Goal: Task Accomplishment & Management: Complete application form

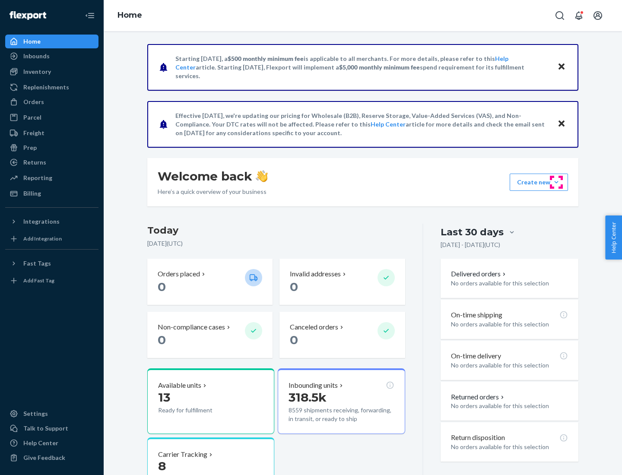
click at [556, 182] on button "Create new Create new inbound Create new order Create new product" at bounding box center [539, 182] width 58 height 17
click at [52, 56] on div "Inbounds" at bounding box center [52, 56] width 92 height 12
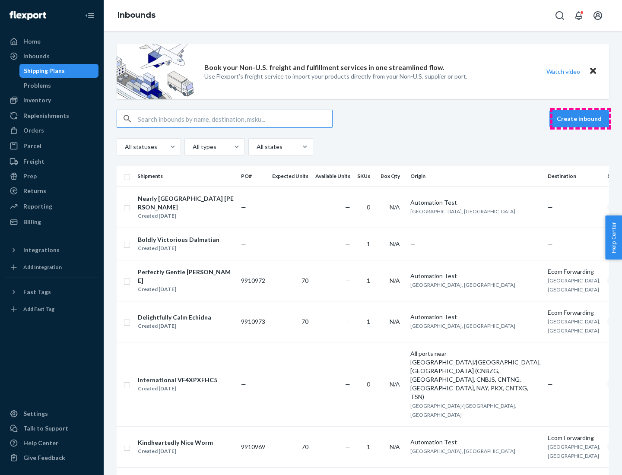
click at [580, 119] on button "Create inbound" at bounding box center [579, 118] width 60 height 17
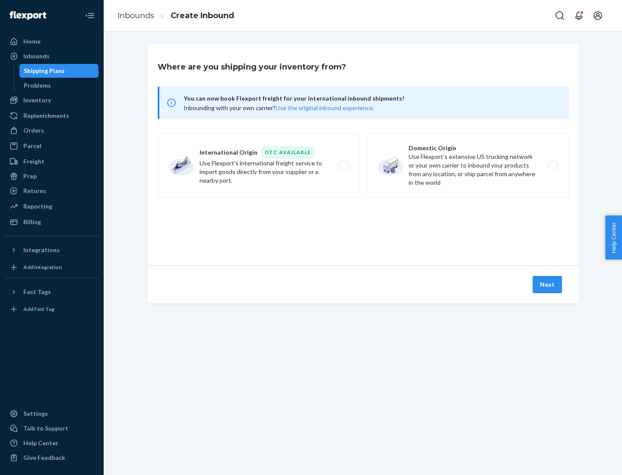
click at [468, 165] on label "Domestic Origin Use Flexport’s extensive US trucking network or your own carrie…" at bounding box center [468, 165] width 202 height 65
click at [552, 165] on input "Domestic Origin Use Flexport’s extensive US trucking network or your own carrie…" at bounding box center [555, 166] width 6 height 6
radio input "true"
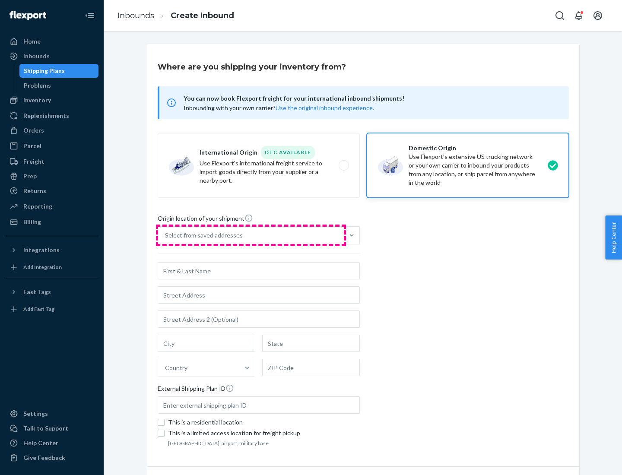
click at [251, 235] on div "Select from saved addresses" at bounding box center [251, 235] width 186 height 17
click at [166, 235] on input "Select from saved addresses" at bounding box center [165, 235] width 1 height 9
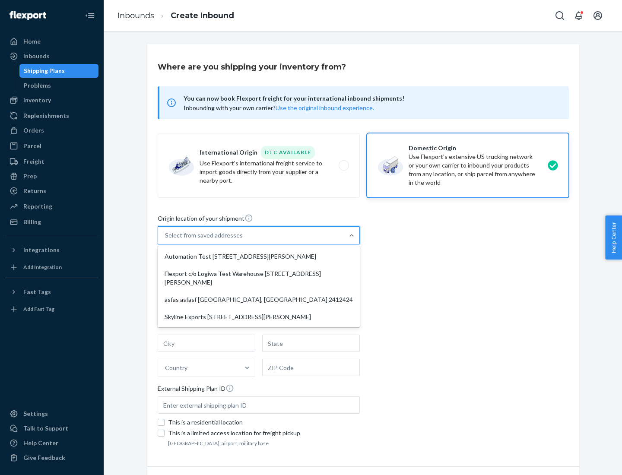
scroll to position [3, 0]
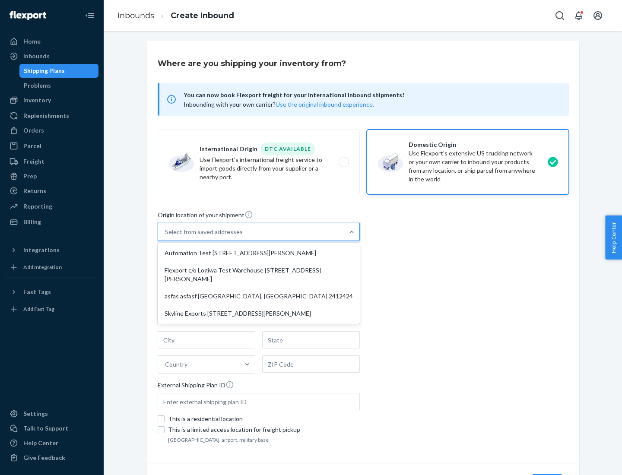
click at [259, 253] on div "Automation Test [STREET_ADDRESS][PERSON_NAME]" at bounding box center [258, 252] width 199 height 17
click at [166, 236] on input "option Automation Test [STREET_ADDRESS][PERSON_NAME] focused, 1 of 4. 4 results…" at bounding box center [165, 232] width 1 height 9
type input "Automation Test"
type input "9th Floor"
type input "[GEOGRAPHIC_DATA]"
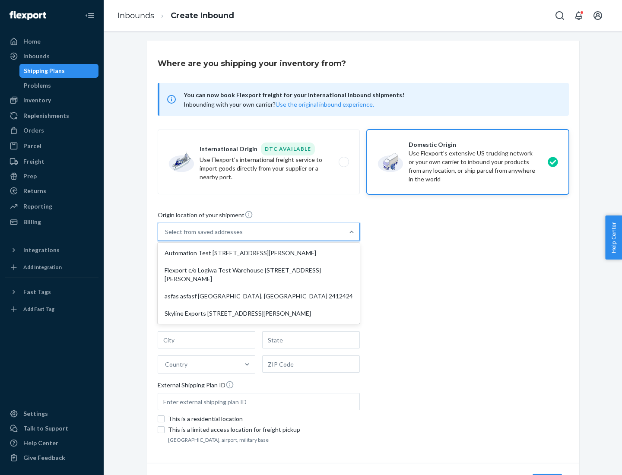
type input "CA"
type input "94104"
type input "[STREET_ADDRESS][PERSON_NAME]"
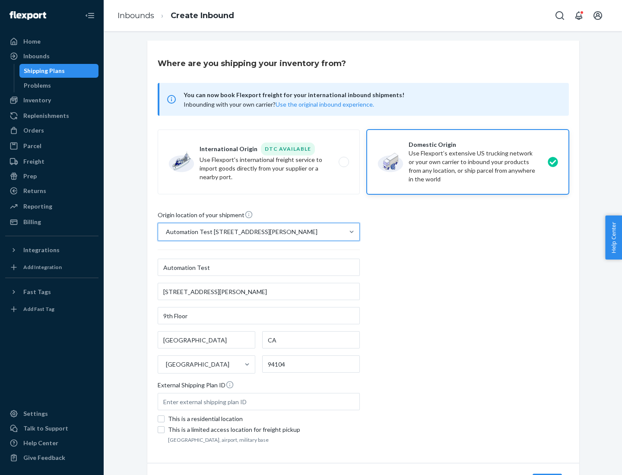
scroll to position [51, 0]
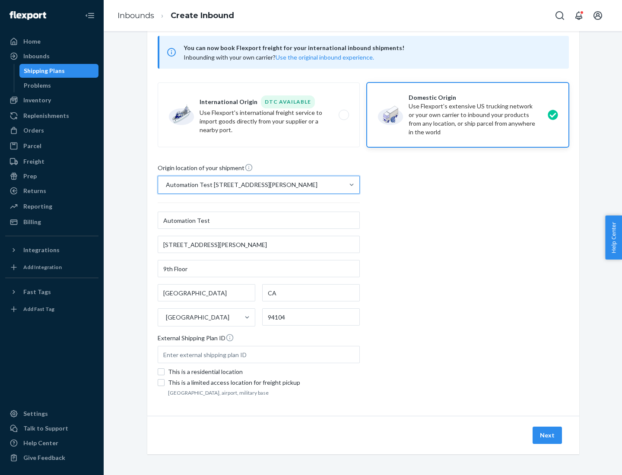
click at [548, 435] on button "Next" at bounding box center [547, 435] width 29 height 17
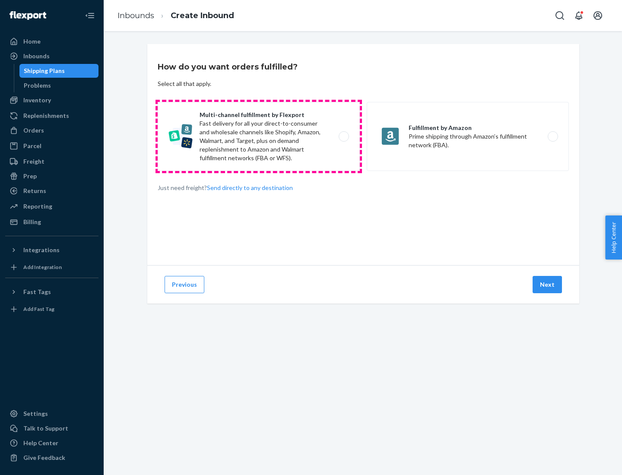
click at [259, 136] on label "Multi-channel fulfillment by Flexport Fast delivery for all your direct-to-cons…" at bounding box center [259, 136] width 202 height 69
click at [343, 136] on input "Multi-channel fulfillment by Flexport Fast delivery for all your direct-to-cons…" at bounding box center [346, 137] width 6 height 6
radio input "true"
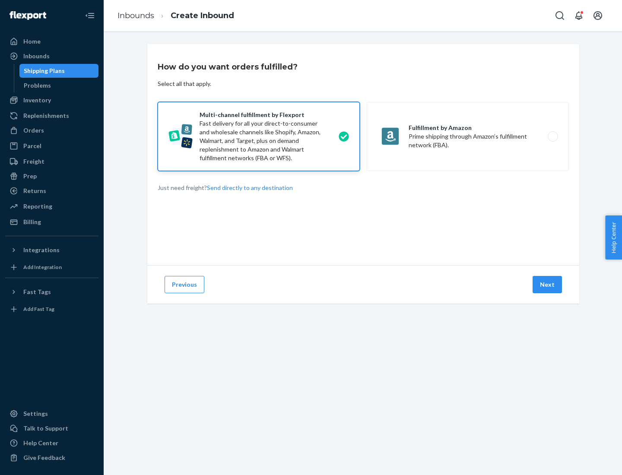
click at [548, 285] on button "Next" at bounding box center [547, 284] width 29 height 17
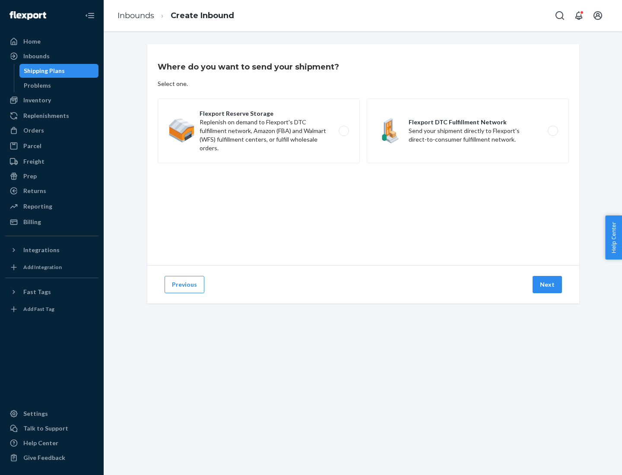
click at [468, 131] on label "Flexport DTC Fulfillment Network Send your shipment directly to Flexport's dire…" at bounding box center [468, 130] width 202 height 65
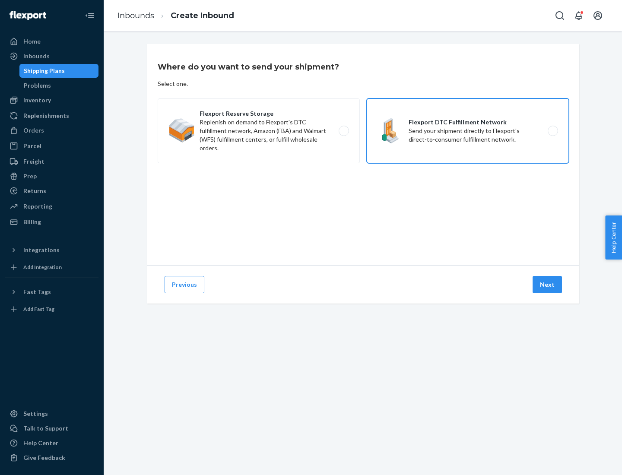
click at [552, 131] on input "Flexport DTC Fulfillment Network Send your shipment directly to Flexport's dire…" at bounding box center [555, 131] width 6 height 6
radio input "true"
click at [548, 285] on button "Next" at bounding box center [547, 284] width 29 height 17
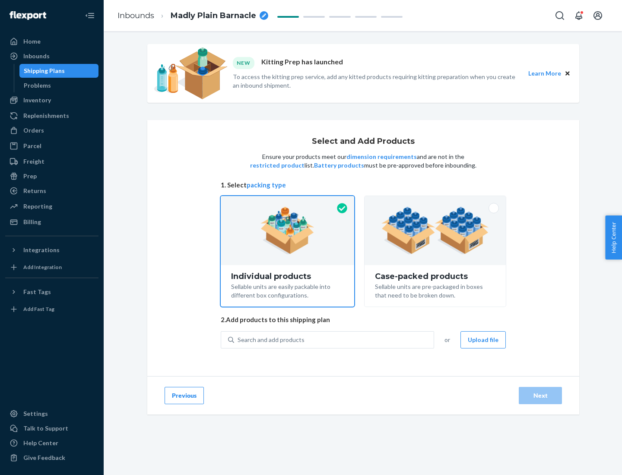
click at [435, 231] on img at bounding box center [435, 231] width 108 height 48
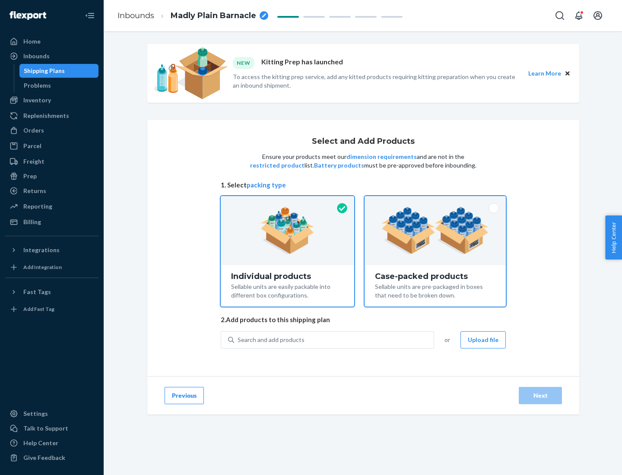
click at [435, 202] on input "Case-packed products Sellable units are pre-packaged in boxes that need to be b…" at bounding box center [435, 199] width 6 height 6
radio input "true"
radio input "false"
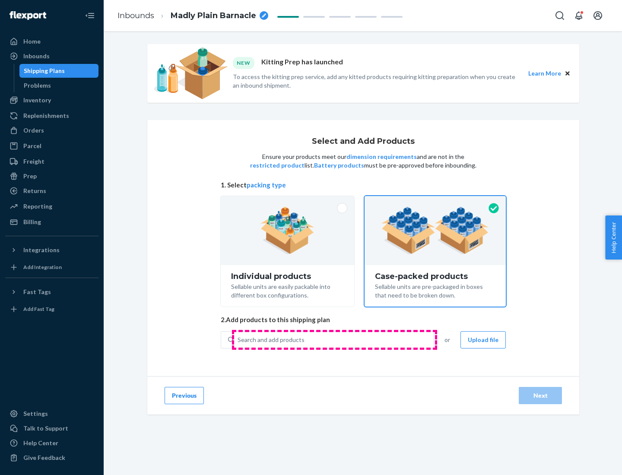
click at [334, 339] on div "Search and add products" at bounding box center [334, 340] width 200 height 16
click at [238, 339] on input "Search and add products" at bounding box center [238, 340] width 1 height 9
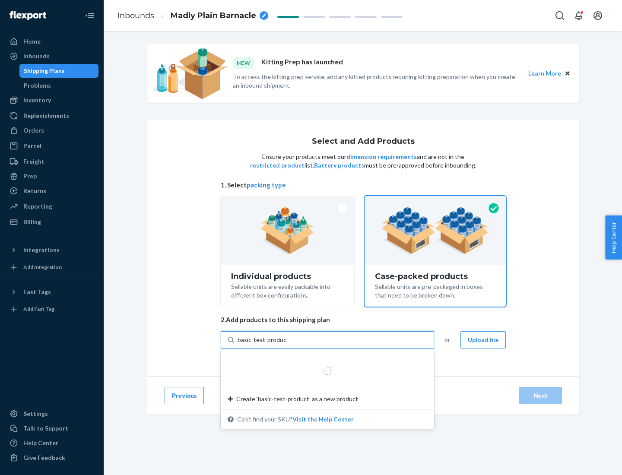
type input "basic-test-product-1"
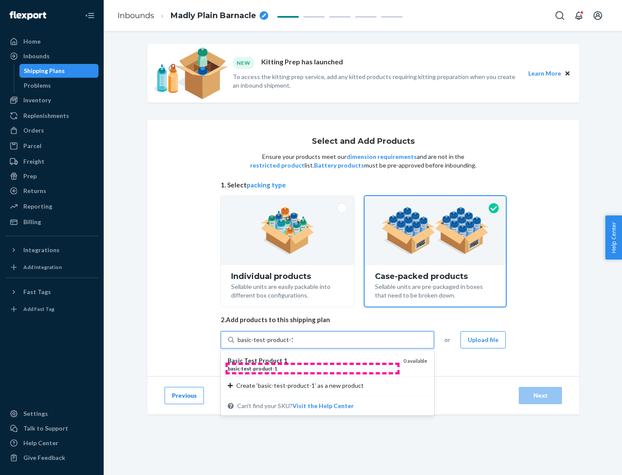
click at [312, 368] on div "basic - test - product - 1" at bounding box center [312, 368] width 169 height 7
click at [293, 344] on input "basic-test-product-1" at bounding box center [265, 340] width 55 height 9
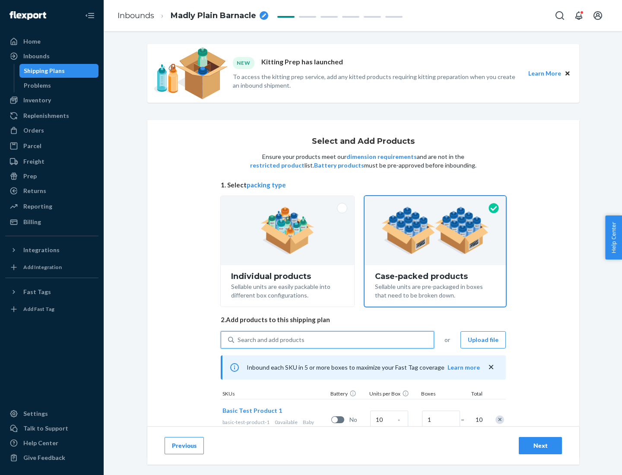
scroll to position [31, 0]
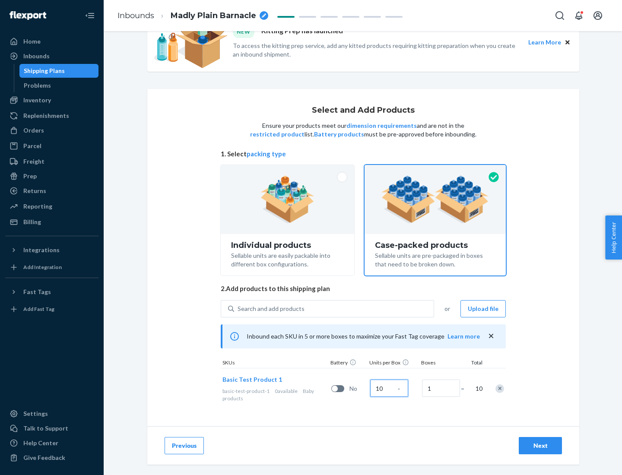
type input "10"
type input "7"
click at [540, 446] on div "Next" at bounding box center [540, 445] width 29 height 9
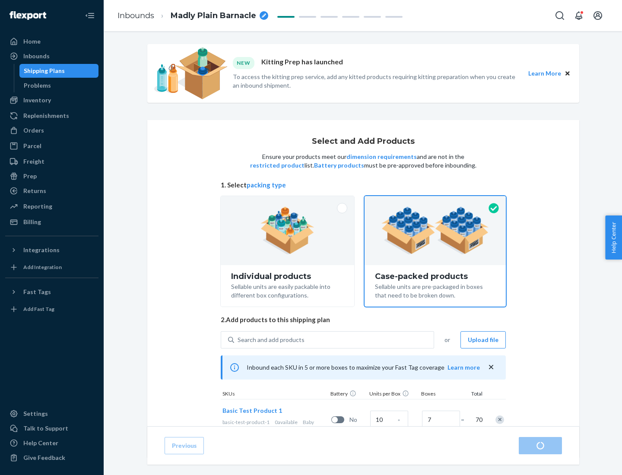
radio input "true"
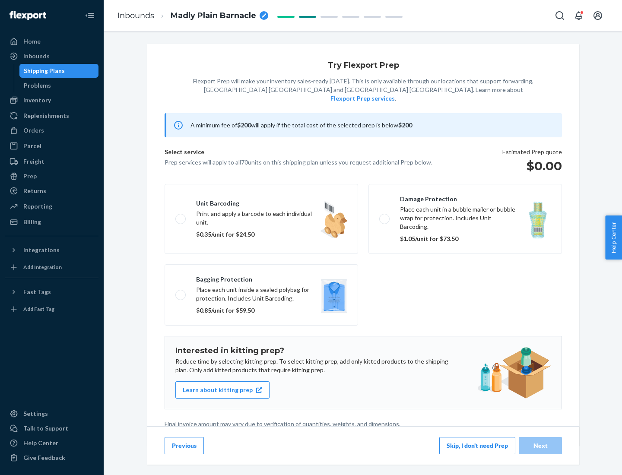
scroll to position [2, 0]
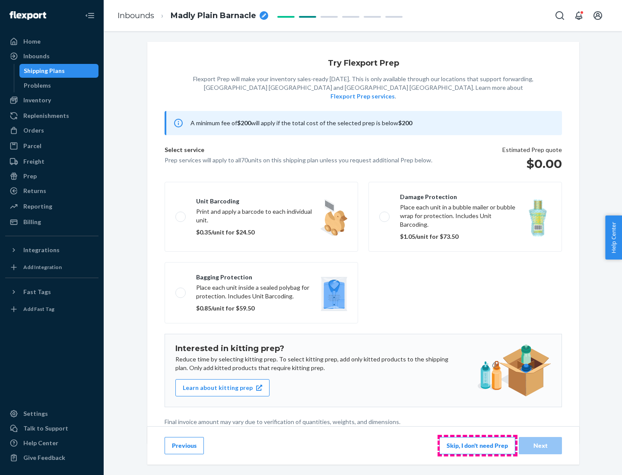
click at [477, 445] on button "Skip, I don't need Prep" at bounding box center [477, 445] width 76 height 17
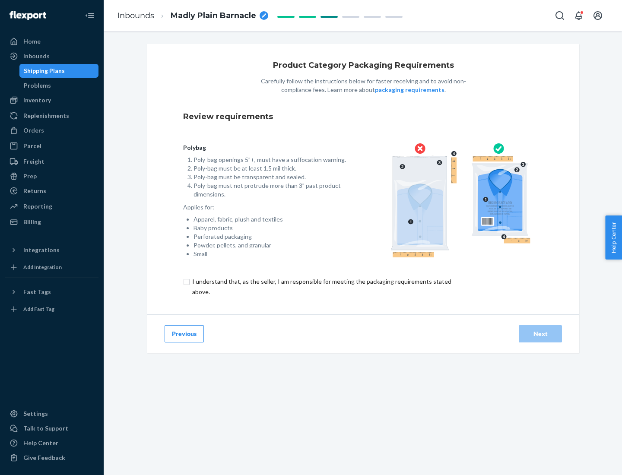
click at [321, 286] on input "checkbox" at bounding box center [326, 286] width 287 height 21
checkbox input "true"
click at [540, 333] on div "Next" at bounding box center [540, 334] width 29 height 9
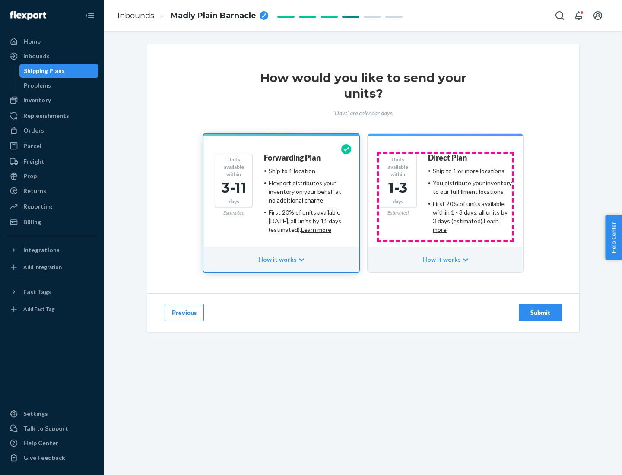
click at [445, 197] on ul "Ship to 1 or more locations You distribute your inventory to our fulfillment lo…" at bounding box center [470, 200] width 84 height 67
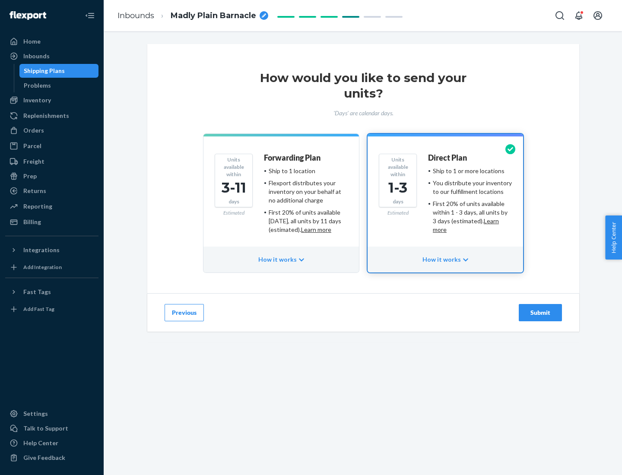
click at [540, 313] on div "Submit" at bounding box center [540, 312] width 29 height 9
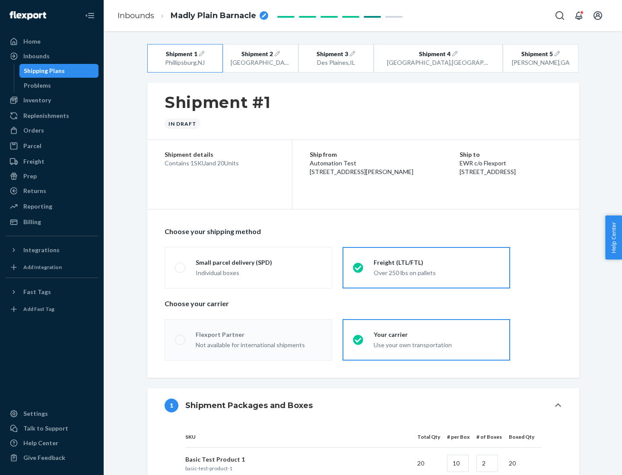
radio input "true"
radio input "false"
radio input "true"
radio input "false"
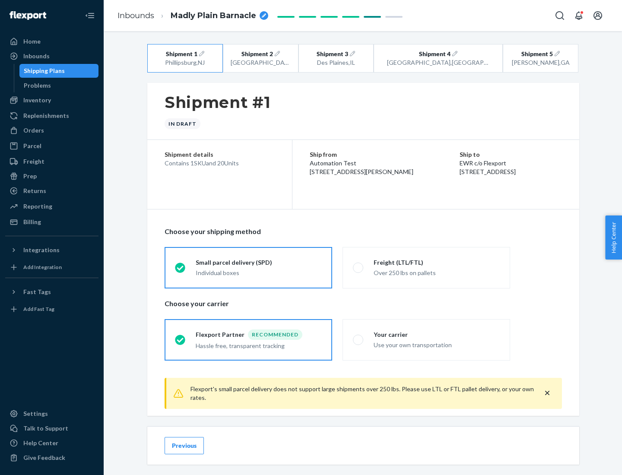
scroll to position [10, 0]
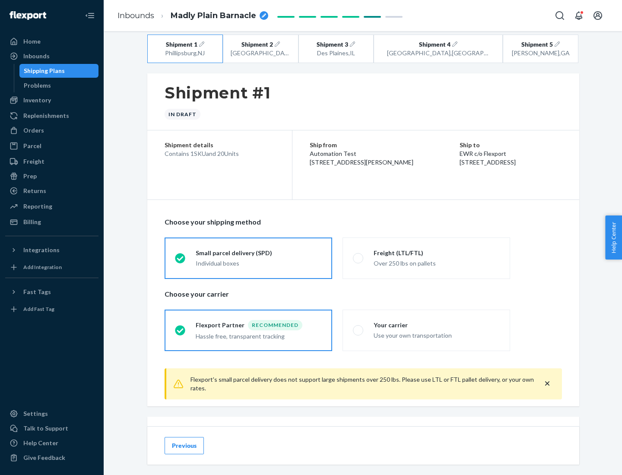
click at [437, 253] on div "Freight (LTL/FTL)" at bounding box center [437, 253] width 126 height 9
click at [358, 255] on input "Freight (LTL/FTL) Over 250 lbs on pallets" at bounding box center [356, 258] width 6 height 6
radio input "true"
radio input "false"
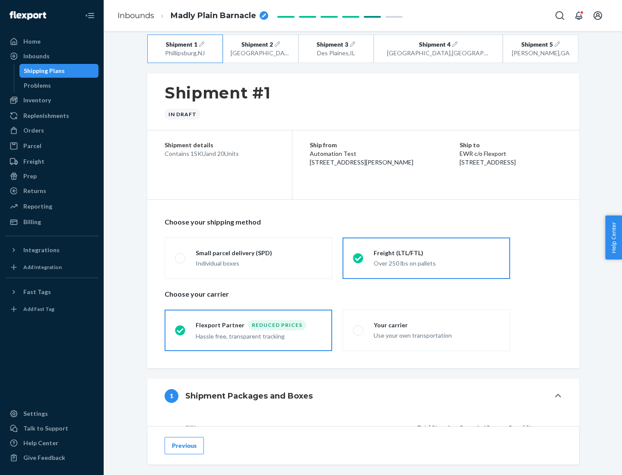
scroll to position [82, 0]
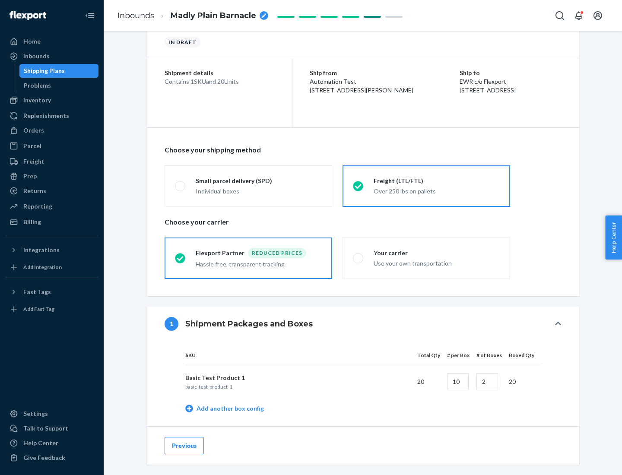
click at [437, 253] on div "Your carrier" at bounding box center [437, 253] width 126 height 9
click at [358, 255] on input "Your carrier Use your own transportation" at bounding box center [356, 258] width 6 height 6
radio input "true"
radio input "false"
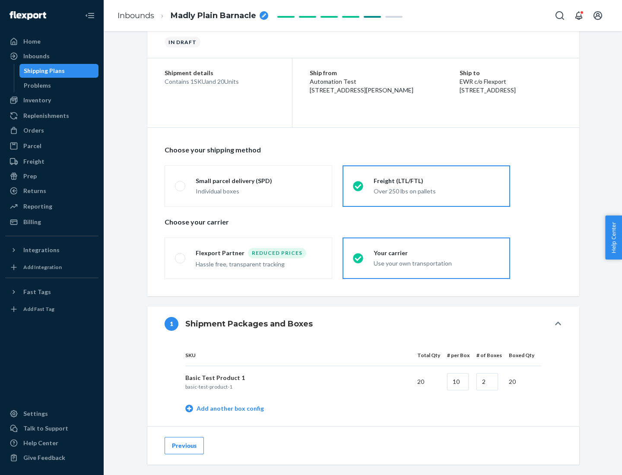
scroll to position [273, 0]
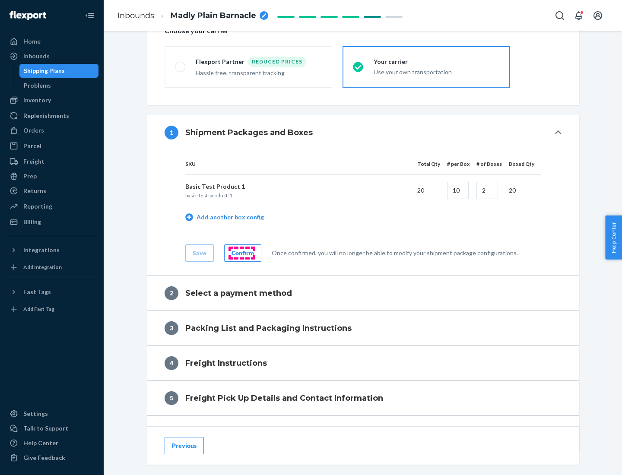
click at [241, 253] on div "Confirm" at bounding box center [242, 253] width 22 height 9
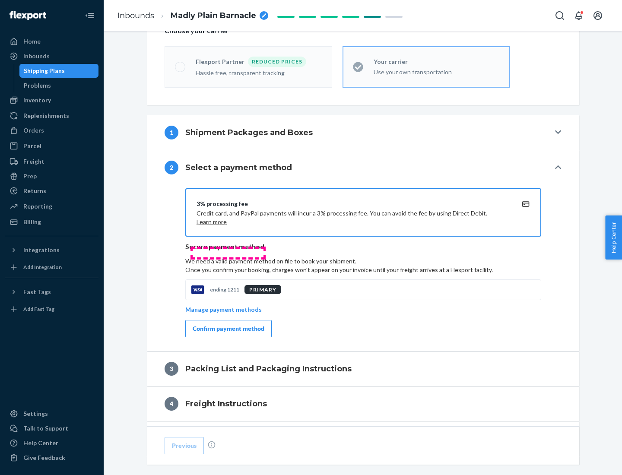
scroll to position [349, 0]
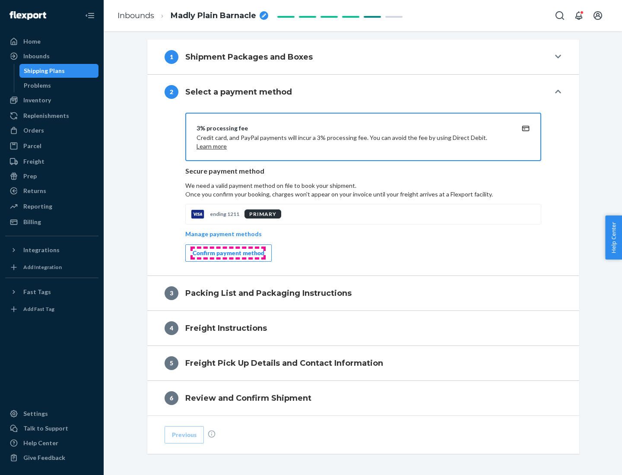
click at [228, 253] on div "Confirm payment method" at bounding box center [229, 253] width 72 height 9
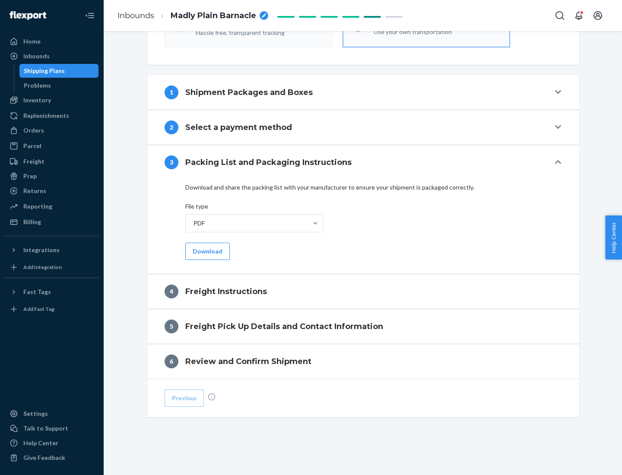
scroll to position [311, 0]
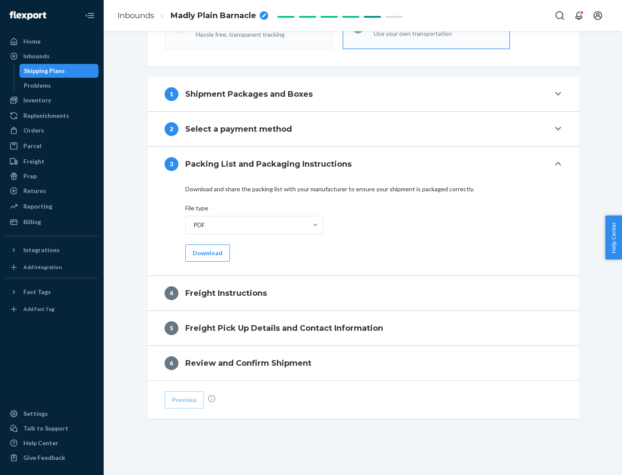
click at [206, 253] on button "Download" at bounding box center [207, 252] width 44 height 17
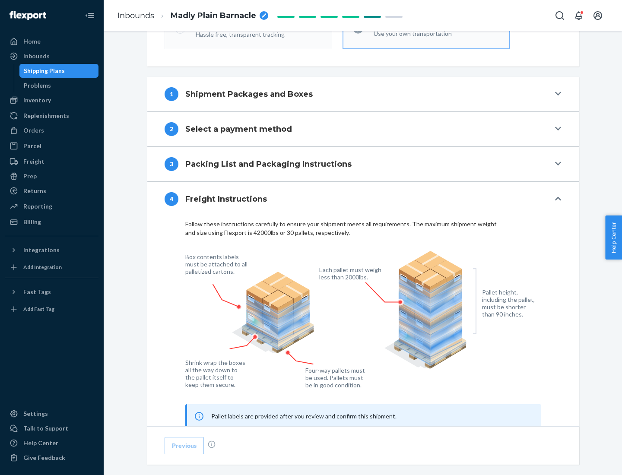
scroll to position [522, 0]
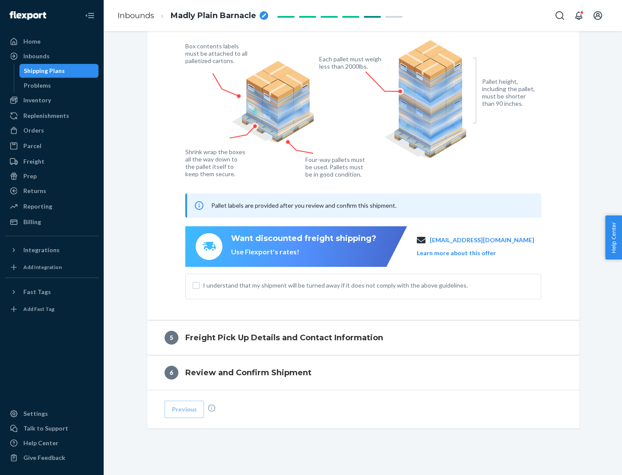
click at [467, 253] on button "Learn more about this offer" at bounding box center [456, 253] width 79 height 9
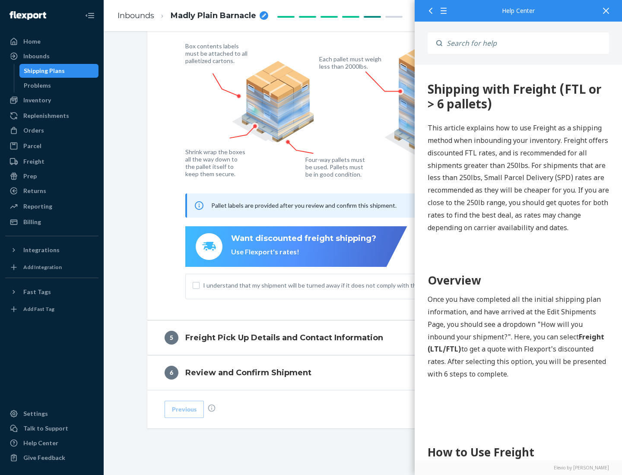
scroll to position [0, 0]
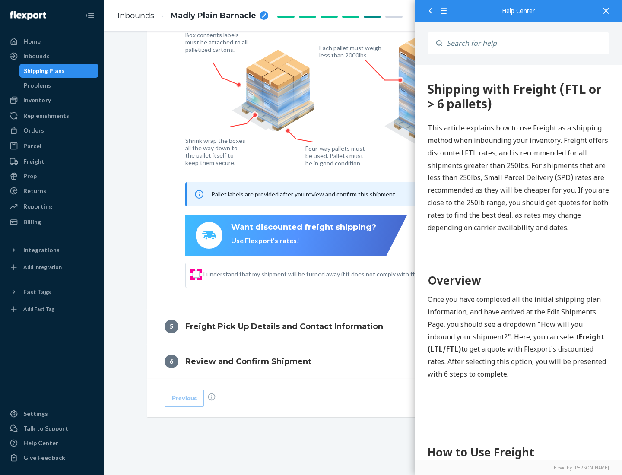
click at [196, 274] on input "I understand that my shipment will be turned away if it does not comply with th…" at bounding box center [196, 274] width 7 height 7
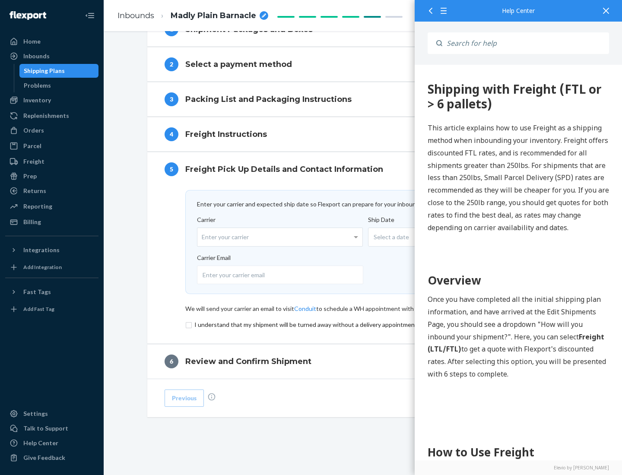
scroll to position [376, 0]
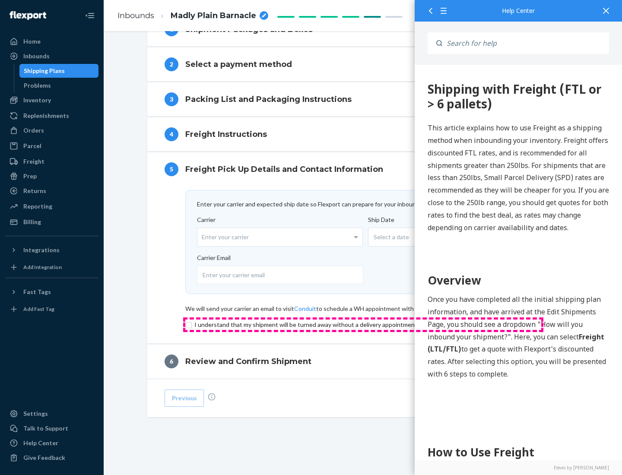
click at [363, 324] on input "checkbox" at bounding box center [363, 325] width 356 height 10
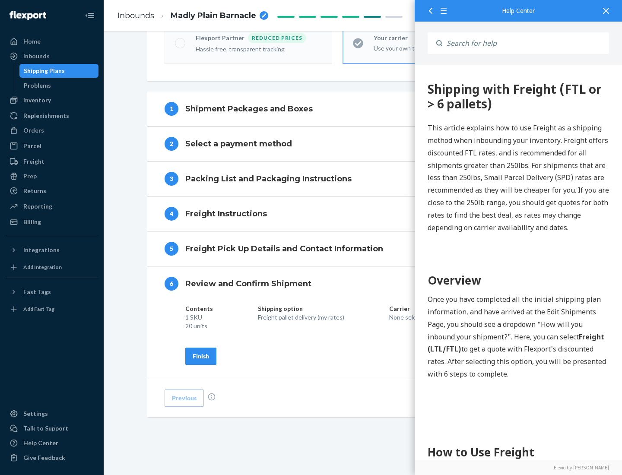
scroll to position [297, 0]
click at [201, 356] on div "Finish" at bounding box center [201, 356] width 16 height 9
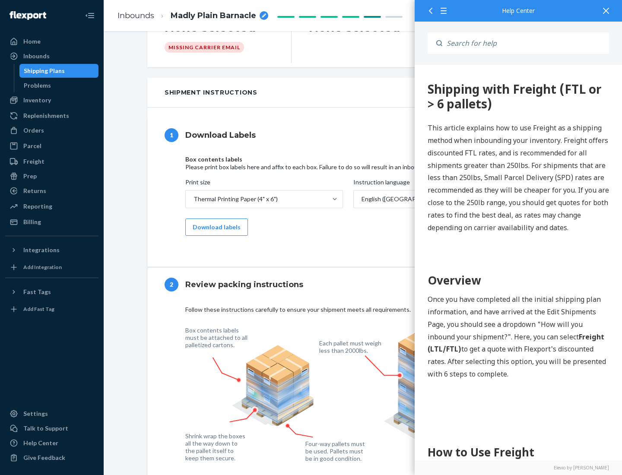
scroll to position [0, 0]
